Goal: Information Seeking & Learning: Learn about a topic

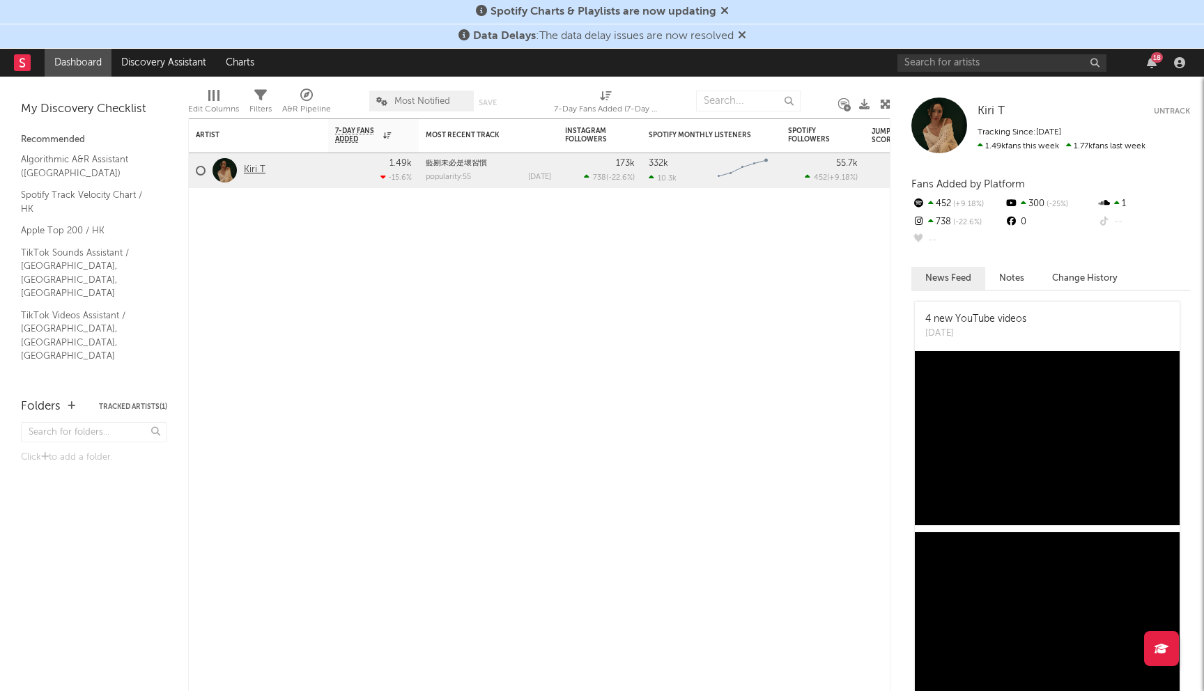
click at [245, 169] on link "Kiri T" at bounding box center [255, 170] width 22 height 12
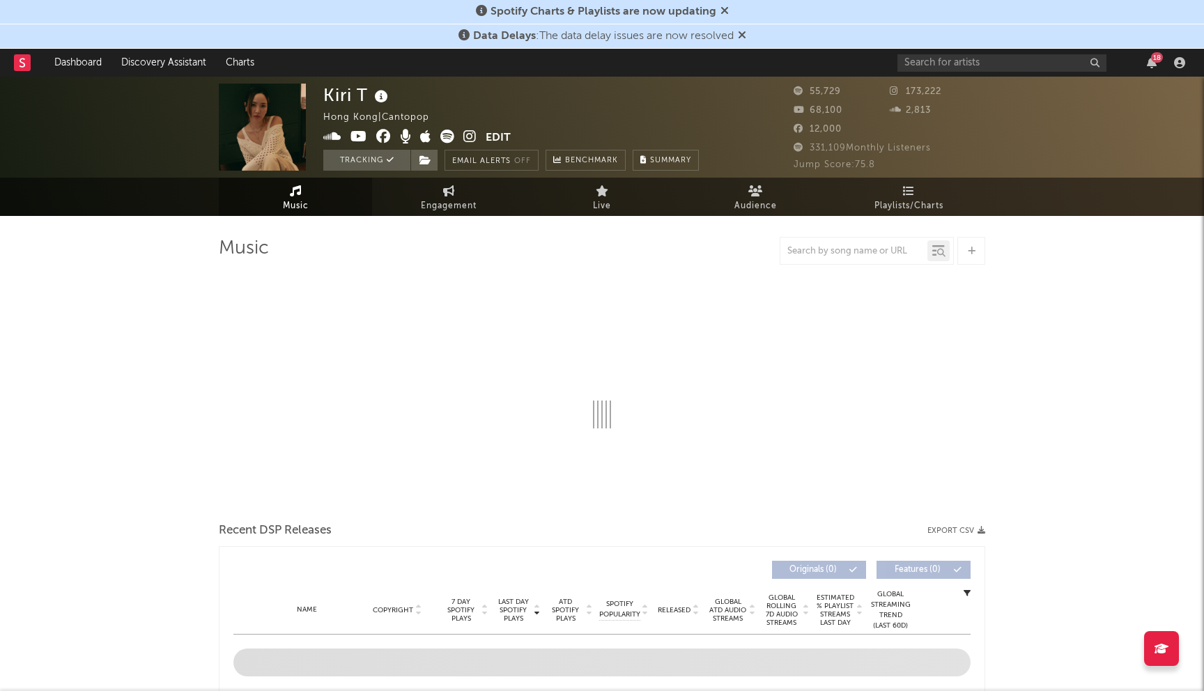
select select "6m"
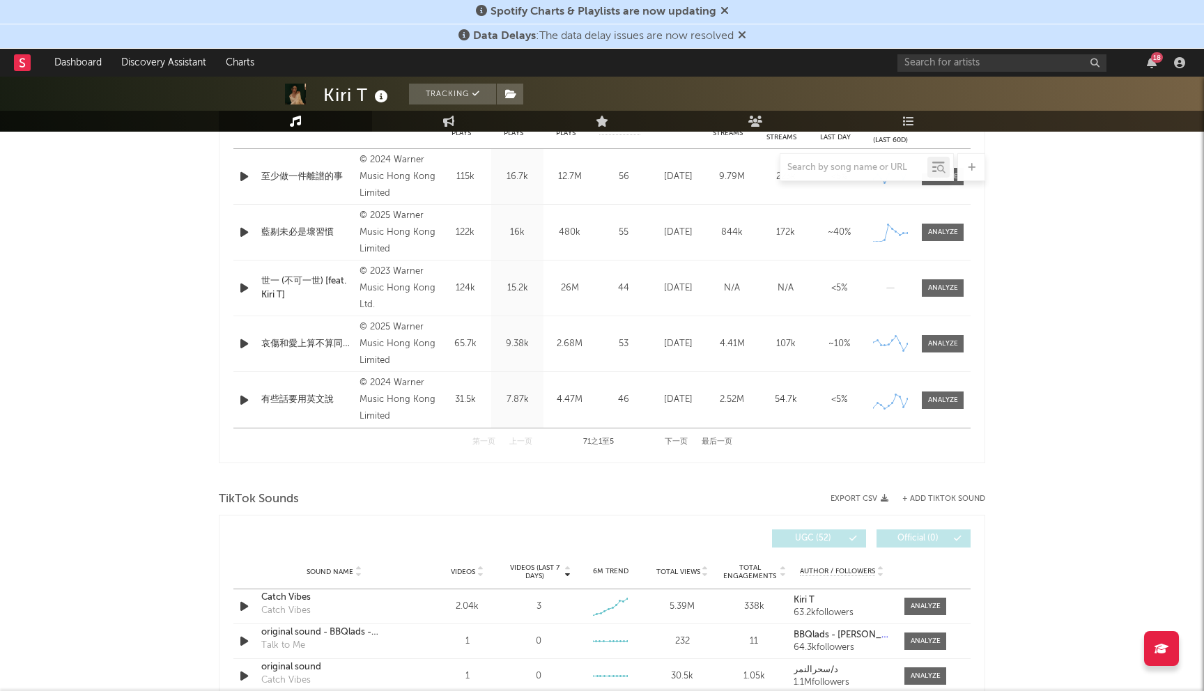
scroll to position [394, 0]
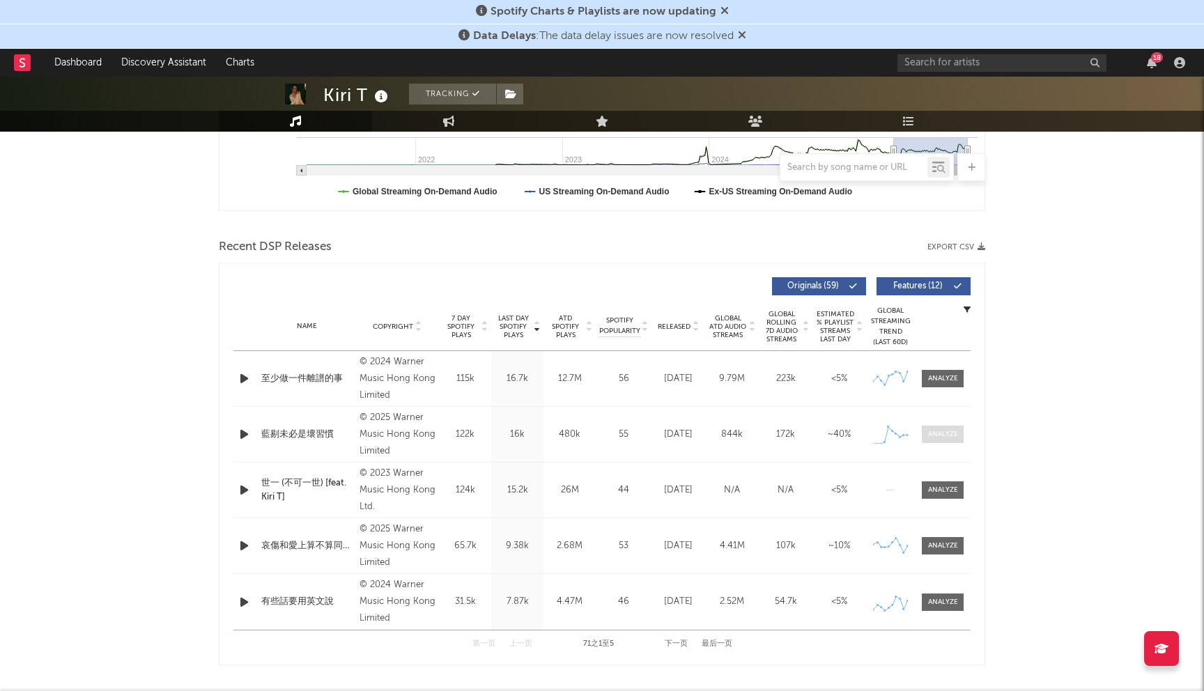
click at [960, 435] on span at bounding box center [943, 434] width 42 height 17
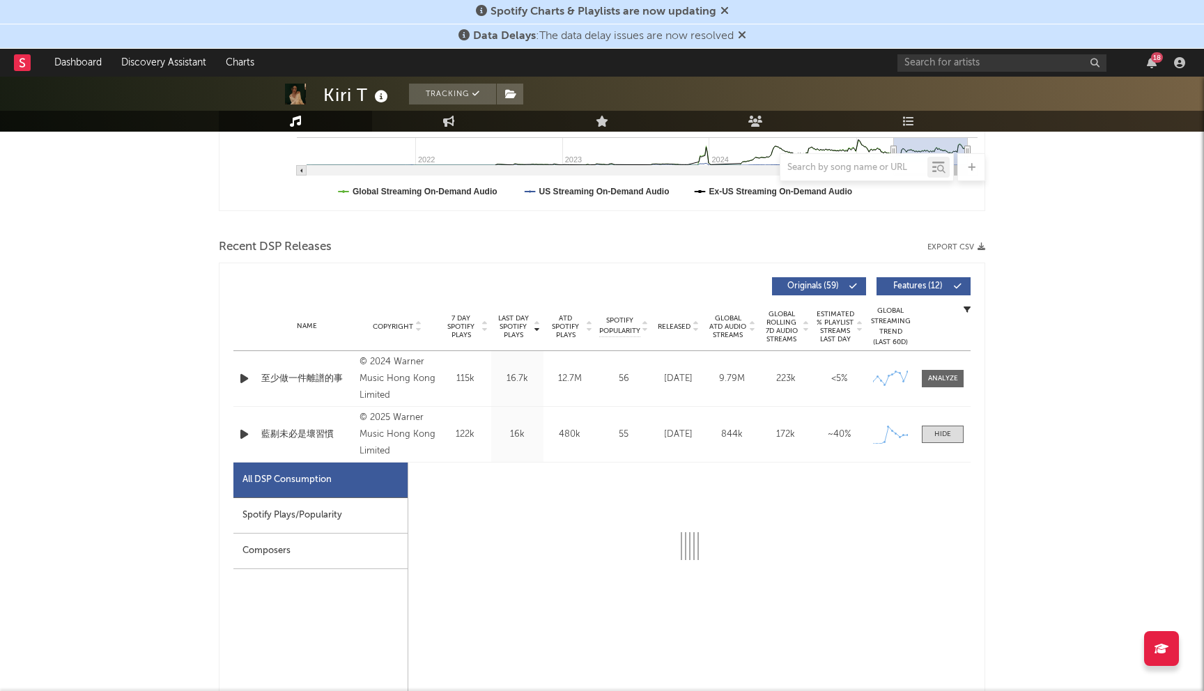
select select "1w"
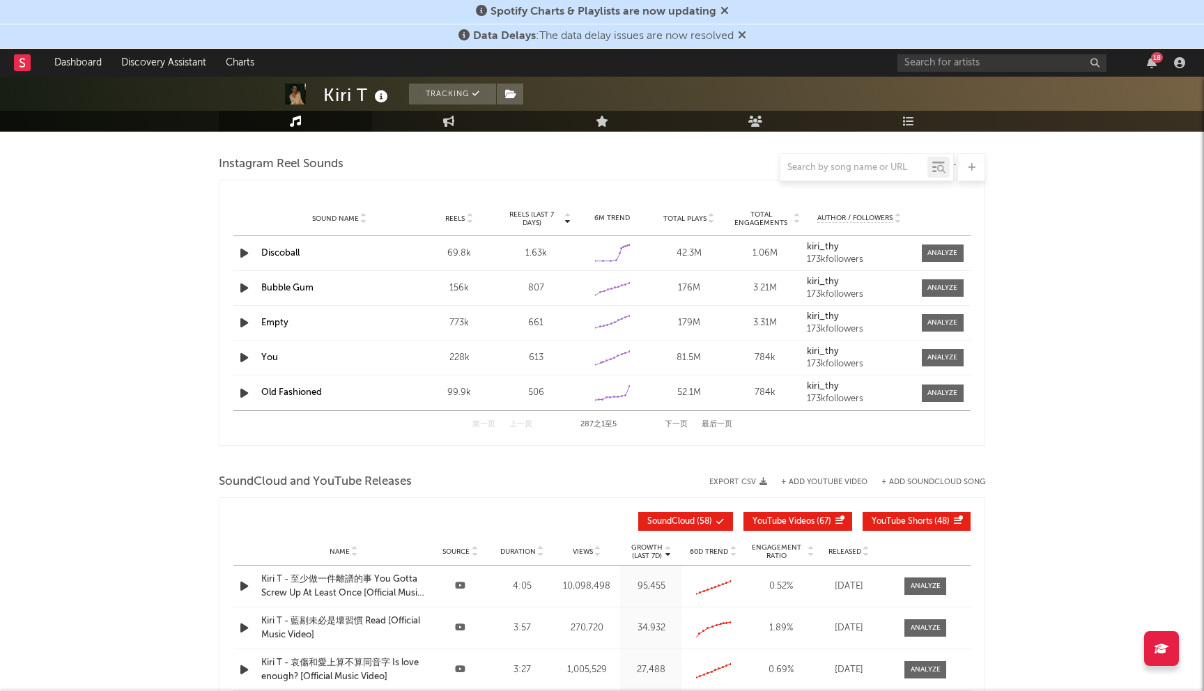
scroll to position [2152, 0]
